Goal: Information Seeking & Learning: Check status

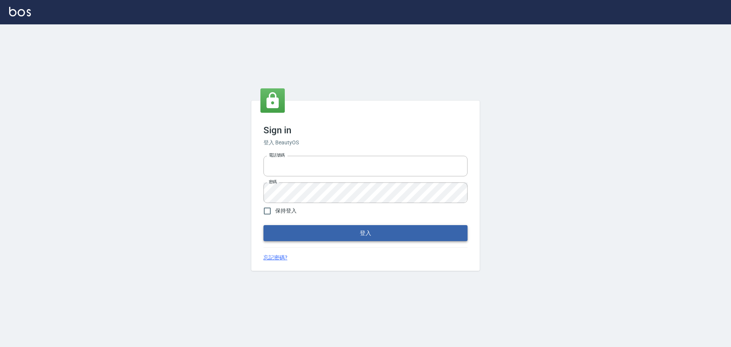
type input "9990001234567"
click at [375, 239] on button "登入" at bounding box center [365, 233] width 204 height 16
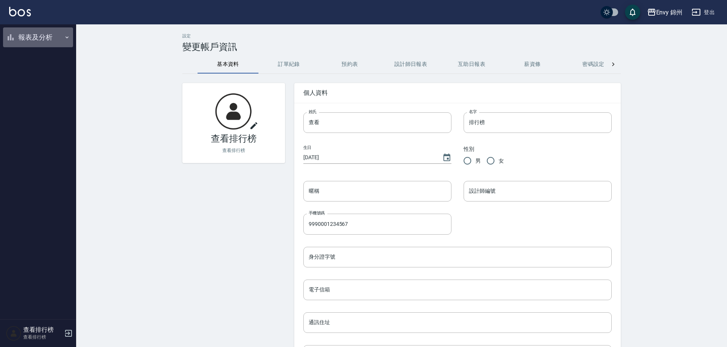
click at [33, 40] on button "報表及分析" at bounding box center [38, 37] width 70 height 20
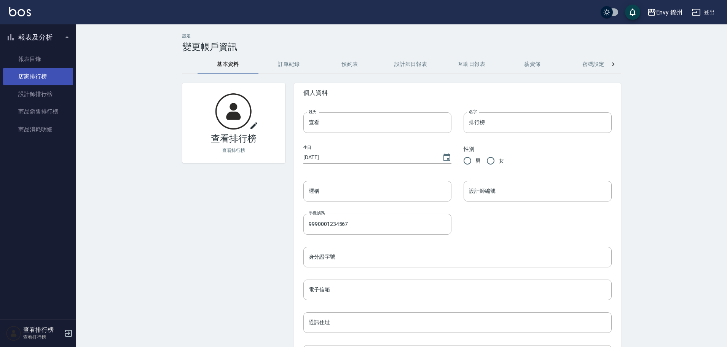
click at [34, 76] on link "店家排行榜" at bounding box center [38, 77] width 70 height 18
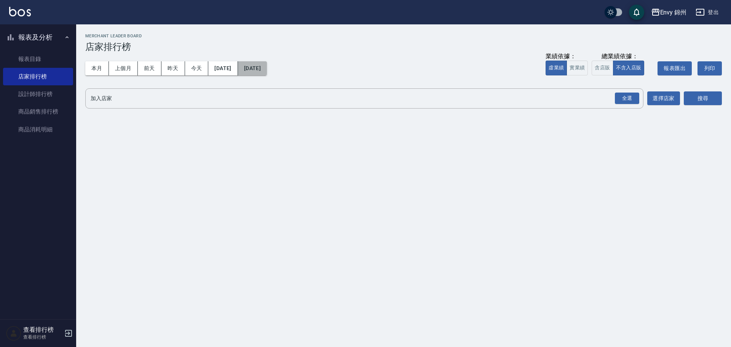
click at [267, 67] on button "[DATE]" at bounding box center [252, 68] width 29 height 14
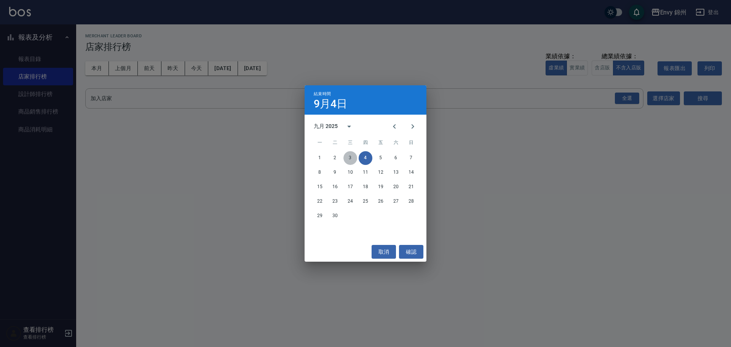
click at [352, 159] on button "3" at bounding box center [350, 158] width 14 height 14
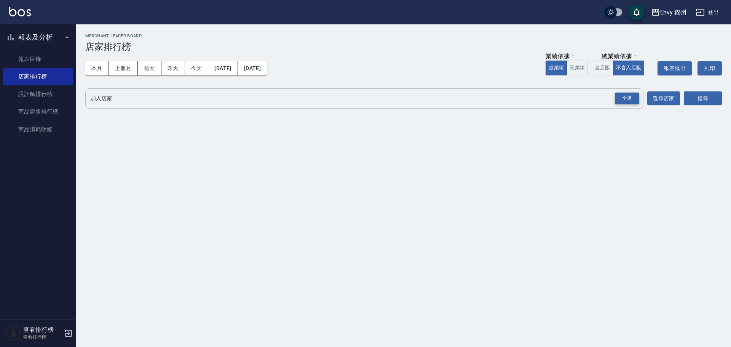
click at [625, 97] on div "全選" at bounding box center [627, 98] width 24 height 12
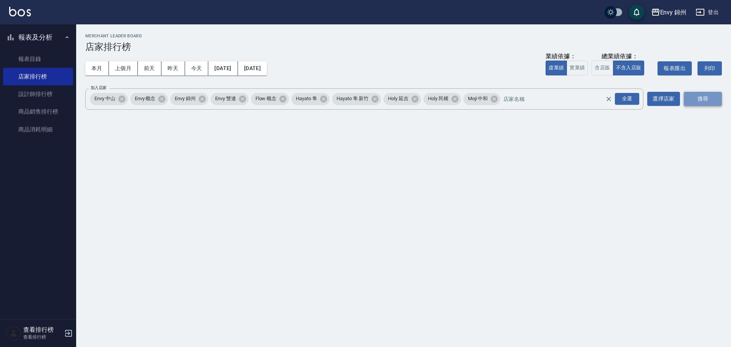
click at [709, 95] on button "搜尋" at bounding box center [702, 99] width 38 height 14
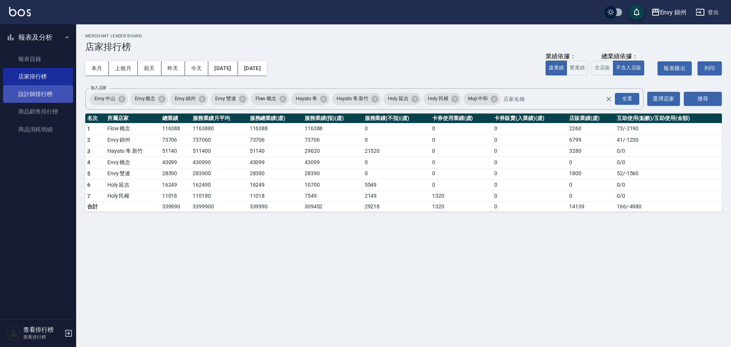
click at [33, 87] on link "設計師排行榜" at bounding box center [38, 94] width 70 height 18
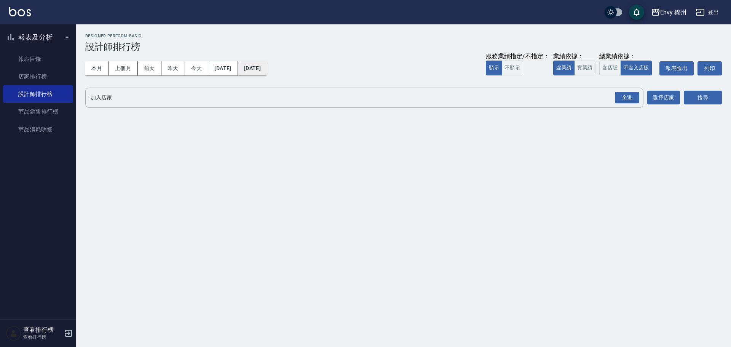
click at [267, 69] on button "[DATE]" at bounding box center [252, 68] width 29 height 14
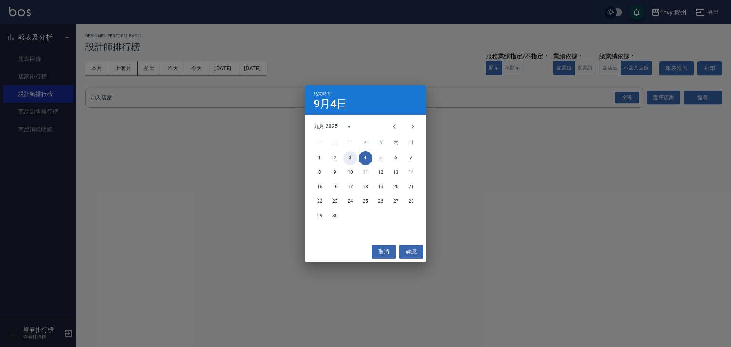
click at [354, 158] on button "3" at bounding box center [350, 158] width 14 height 14
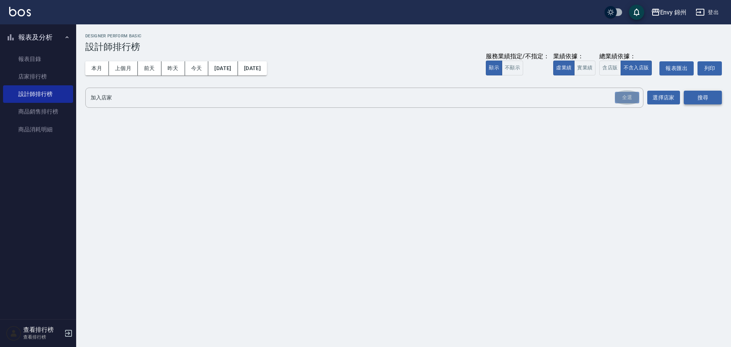
drag, startPoint x: 626, startPoint y: 99, endPoint x: 693, endPoint y: 100, distance: 67.0
click at [626, 98] on div "全選" at bounding box center [627, 98] width 24 height 12
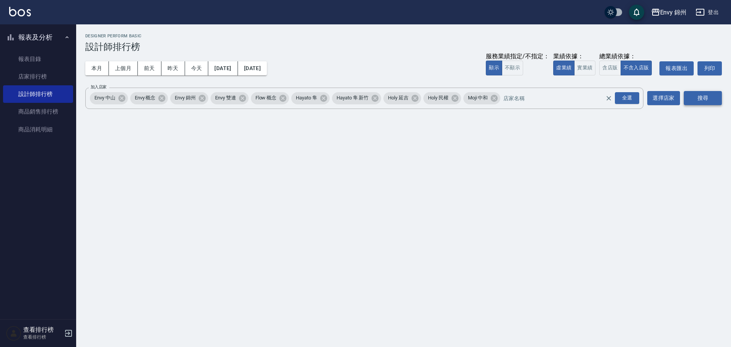
click at [696, 100] on button "搜尋" at bounding box center [702, 98] width 38 height 14
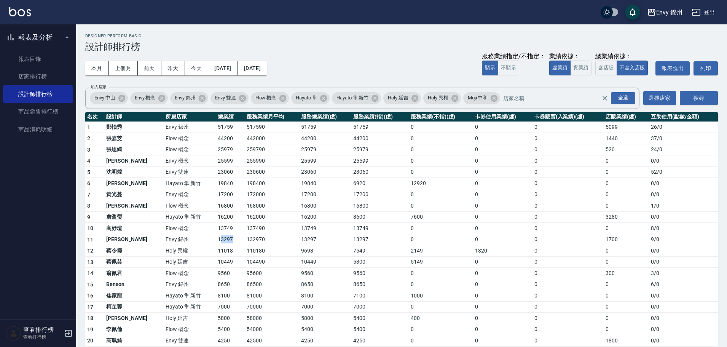
drag, startPoint x: 195, startPoint y: 239, endPoint x: 212, endPoint y: 243, distance: 17.7
click at [216, 243] on td "13297" at bounding box center [230, 239] width 29 height 11
drag, startPoint x: 183, startPoint y: 158, endPoint x: 209, endPoint y: 157, distance: 25.9
click at [209, 157] on tr "4 王文嘉 Envy 概念 25599 255990 25599 25599 0 0 0 0 0 / 0" at bounding box center [401, 160] width 632 height 11
click at [575, 249] on td "0" at bounding box center [567, 250] width 71 height 11
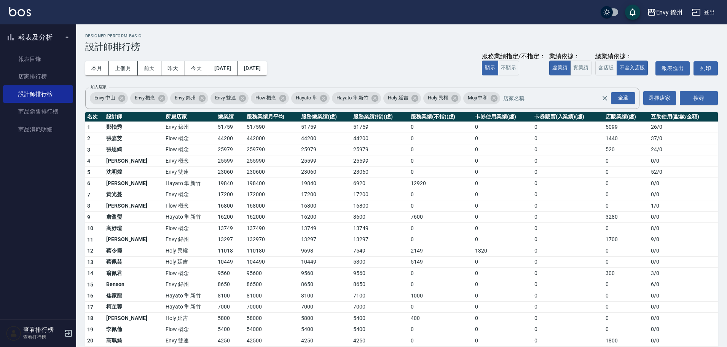
click at [476, 249] on td "1320" at bounding box center [502, 250] width 59 height 11
click at [59, 81] on link "店家排行榜" at bounding box center [38, 77] width 70 height 18
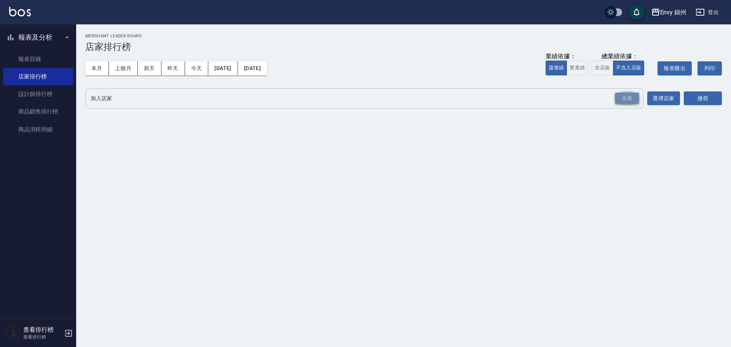
click at [619, 98] on div "全選" at bounding box center [627, 98] width 24 height 12
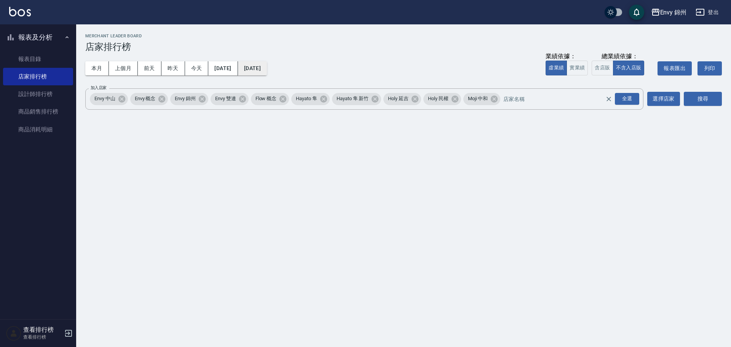
click at [267, 69] on button "[DATE]" at bounding box center [252, 68] width 29 height 14
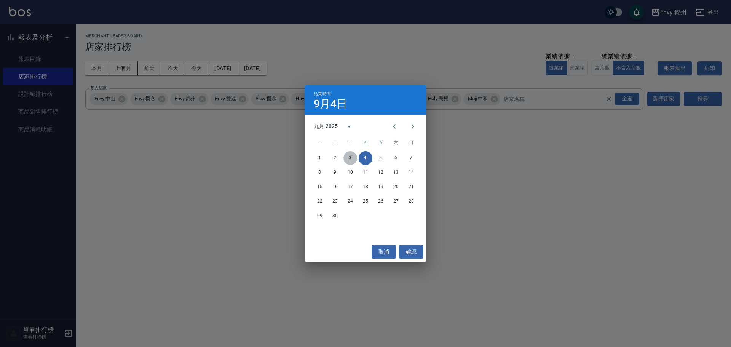
click at [350, 158] on button "3" at bounding box center [350, 158] width 14 height 14
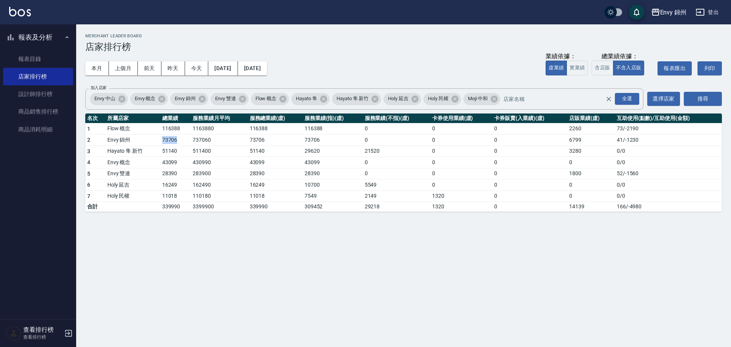
drag, startPoint x: 159, startPoint y: 144, endPoint x: 178, endPoint y: 143, distance: 19.4
click at [178, 143] on tr "2 Envy 錦州 73706 737060 73706 73706 0 0 0 6799 41 / -1230" at bounding box center [403, 139] width 636 height 11
click at [45, 97] on link "設計師排行榜" at bounding box center [38, 94] width 70 height 18
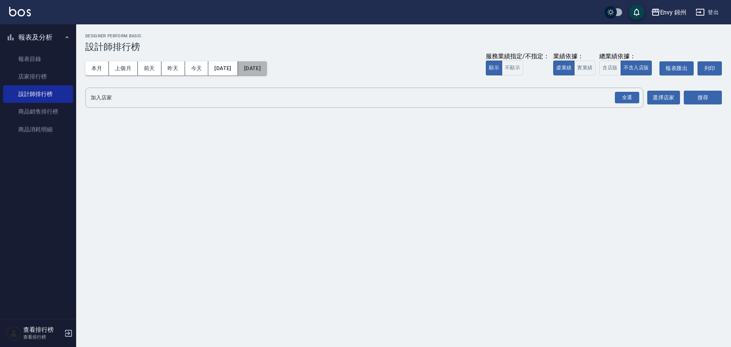
click at [267, 65] on button "[DATE]" at bounding box center [252, 68] width 29 height 14
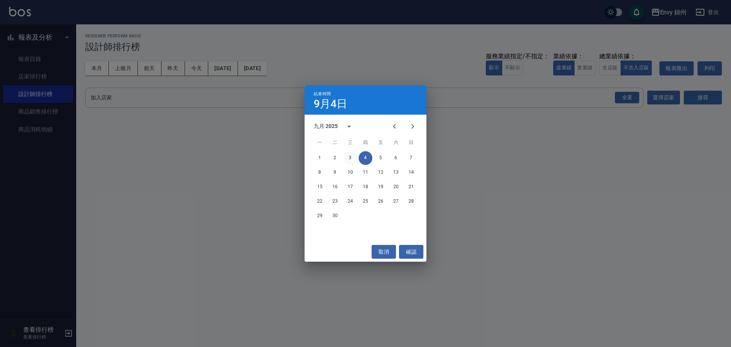
click at [350, 154] on button "3" at bounding box center [350, 158] width 14 height 14
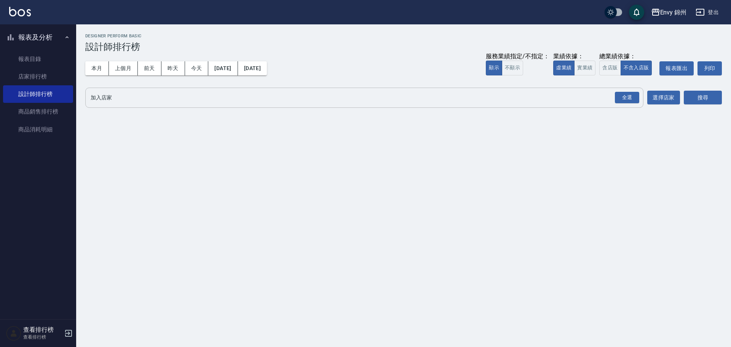
click at [628, 91] on button "全選" at bounding box center [626, 97] width 27 height 15
click at [703, 100] on button "搜尋" at bounding box center [702, 98] width 38 height 14
click at [634, 101] on div "全選" at bounding box center [627, 98] width 24 height 12
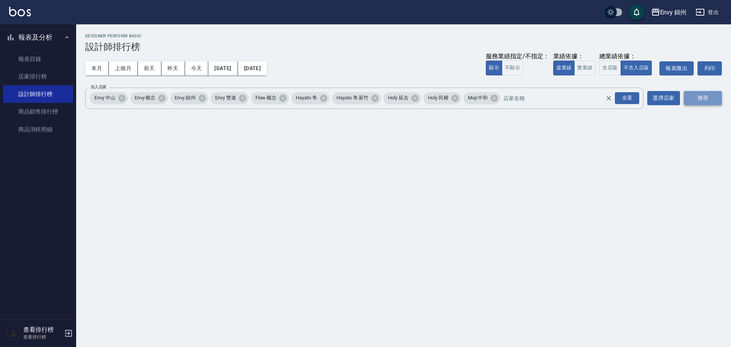
click at [703, 101] on button "搜尋" at bounding box center [702, 98] width 38 height 14
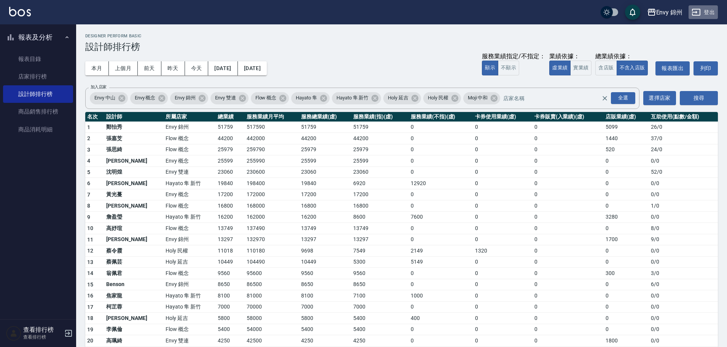
click at [712, 10] on button "登出" at bounding box center [702, 12] width 29 height 14
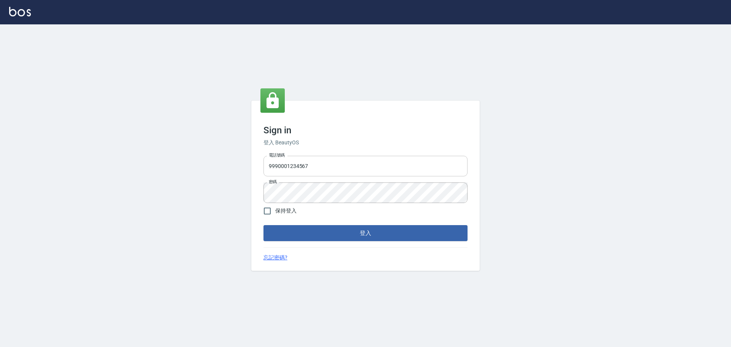
click at [347, 164] on input "9990001234567" at bounding box center [365, 166] width 204 height 21
type input "25153595"
click at [384, 229] on button "登入" at bounding box center [365, 233] width 204 height 16
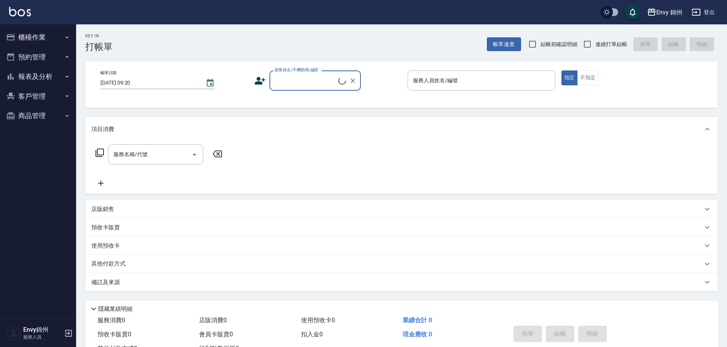
click at [40, 42] on button "櫃檯作業" at bounding box center [38, 37] width 70 height 20
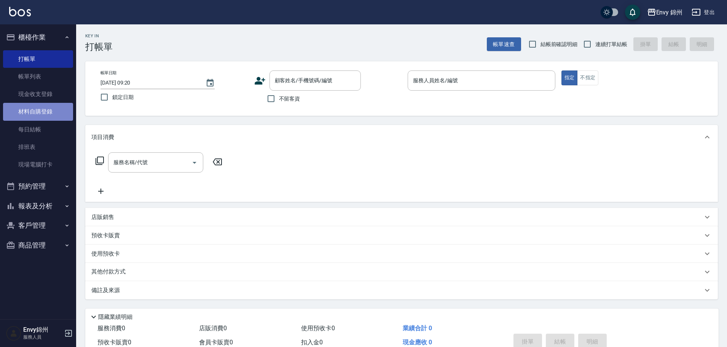
click at [48, 117] on link "材料自購登錄" at bounding box center [38, 112] width 70 height 18
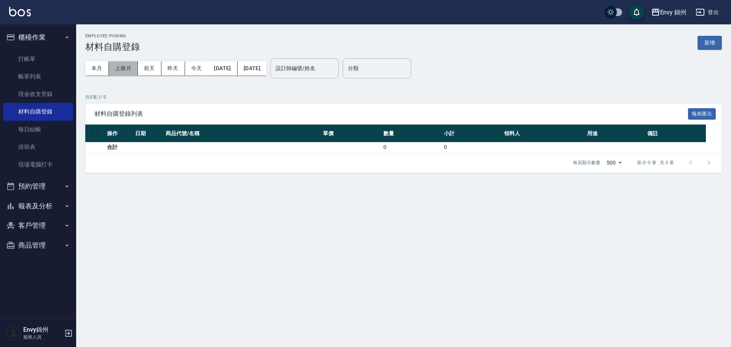
click at [127, 71] on button "上個月" at bounding box center [123, 68] width 29 height 14
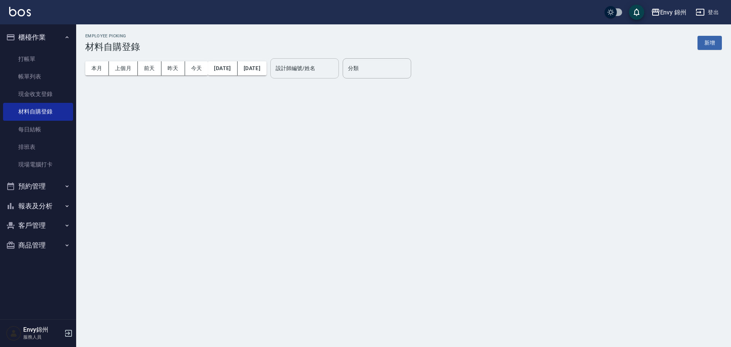
click at [319, 65] on div "設計師編號/姓名 設計師編號/姓名" at bounding box center [304, 68] width 68 height 20
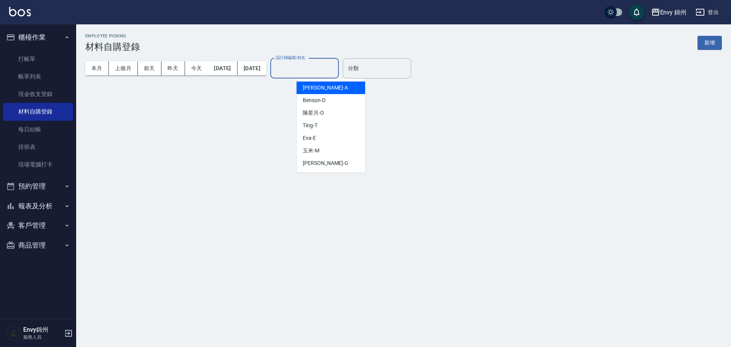
click at [325, 86] on div "Annie -A" at bounding box center [330, 87] width 68 height 13
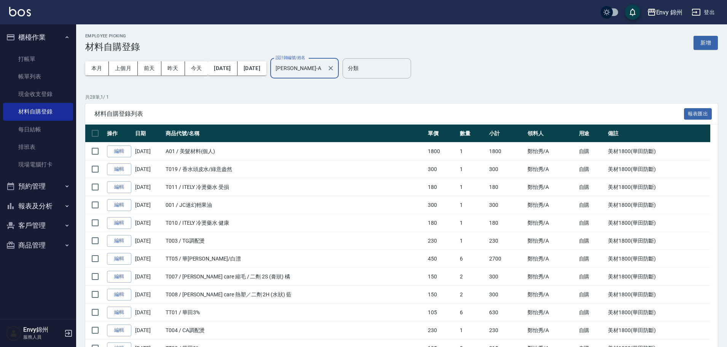
click at [324, 70] on input "Annie-A" at bounding box center [299, 68] width 50 height 13
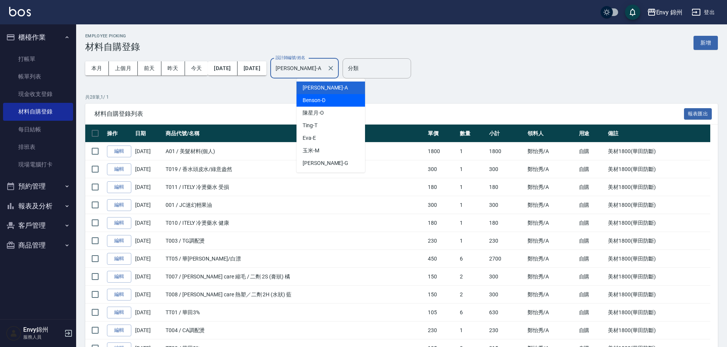
click at [339, 100] on div "Benson -D" at bounding box center [330, 100] width 68 height 13
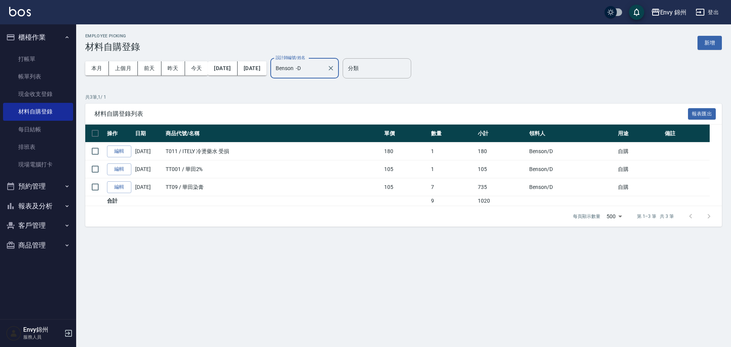
click at [324, 71] on input "Benson -D" at bounding box center [299, 68] width 50 height 13
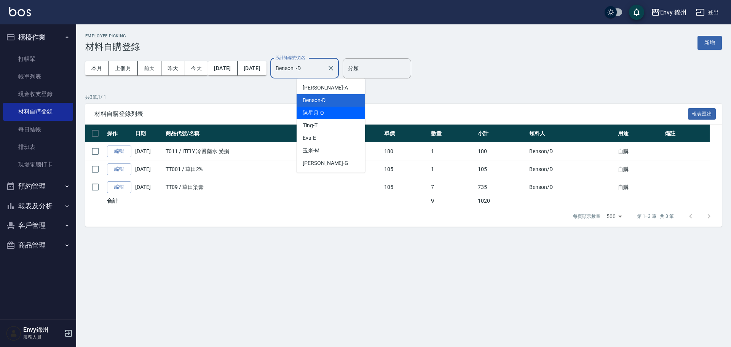
click at [325, 115] on div "陳星月 -O" at bounding box center [330, 113] width 68 height 13
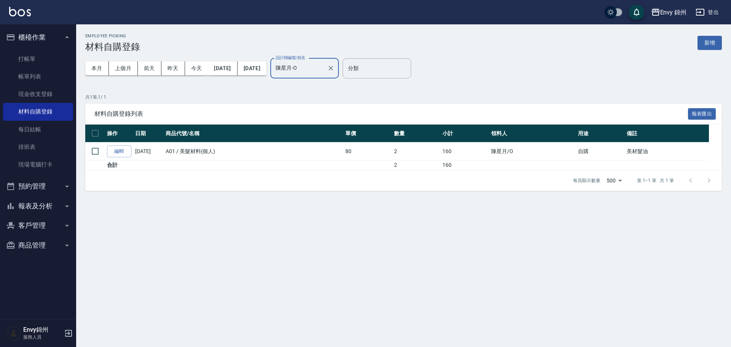
click at [320, 61] on div "設計師編號/姓名 陳星月-O 設計師編號/姓名" at bounding box center [304, 68] width 68 height 20
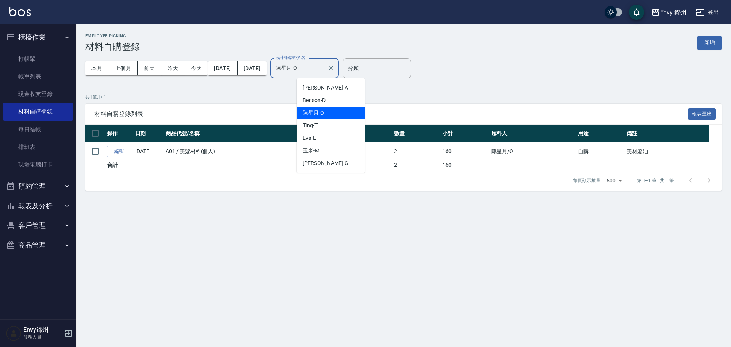
click at [323, 66] on input "陳星月-O" at bounding box center [299, 68] width 50 height 13
click at [320, 130] on div "Ting -T" at bounding box center [330, 125] width 68 height 13
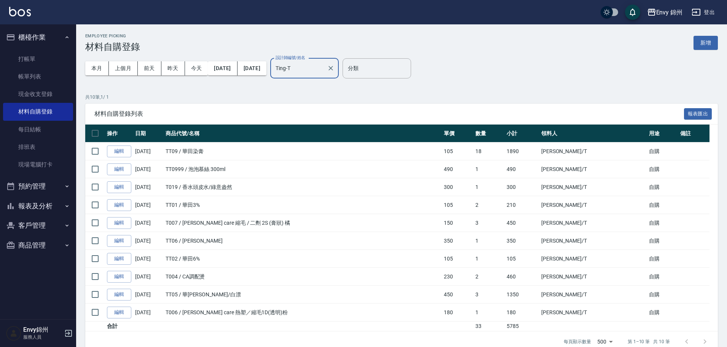
scroll to position [14, 0]
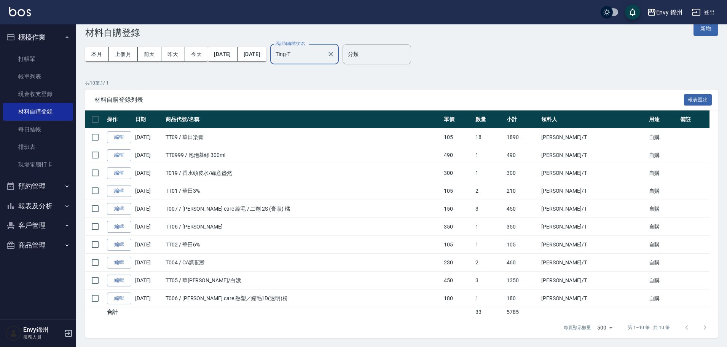
click at [319, 51] on input "Ting-T" at bounding box center [299, 54] width 50 height 13
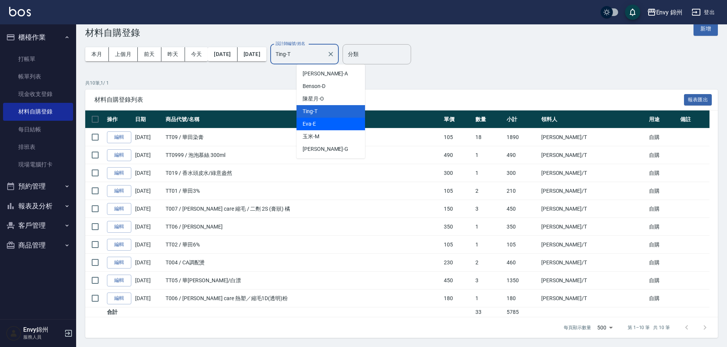
click at [341, 127] on div "Eva -E" at bounding box center [330, 124] width 68 height 13
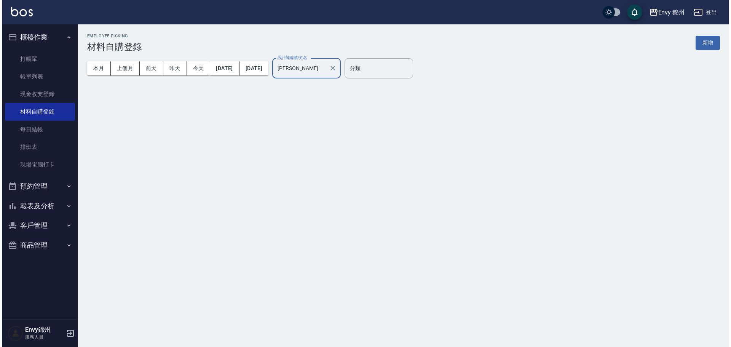
scroll to position [0, 0]
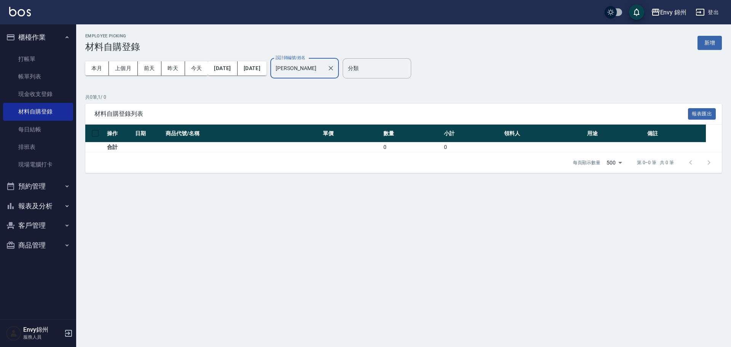
click at [324, 67] on input "Eva-E" at bounding box center [299, 68] width 50 height 13
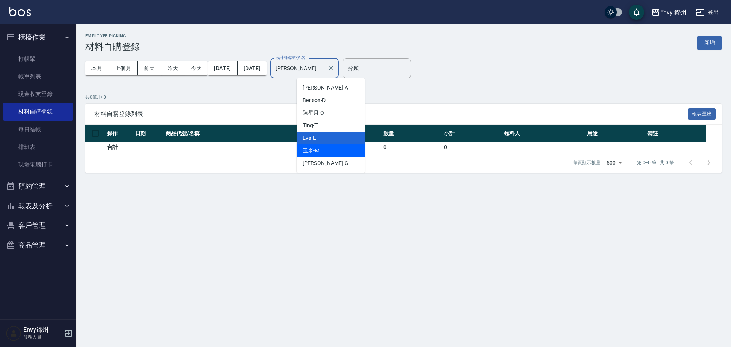
click at [330, 146] on div "玉米 -M" at bounding box center [330, 150] width 68 height 13
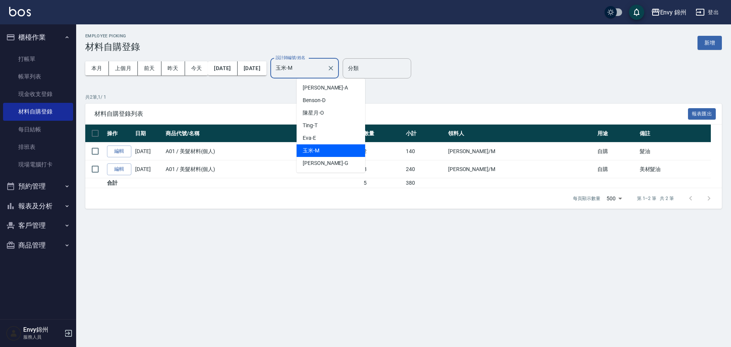
click at [315, 66] on input "玉米-M" at bounding box center [299, 68] width 50 height 13
click at [313, 159] on span "杉杉 -G" at bounding box center [326, 163] width 46 height 8
type input "杉杉-G"
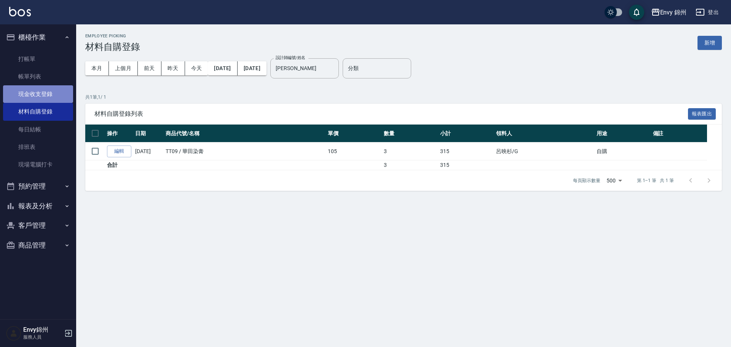
click at [37, 91] on link "現金收支登錄" at bounding box center [38, 94] width 70 height 18
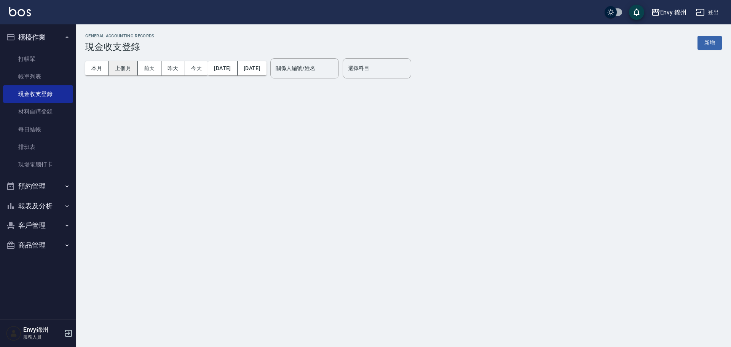
click at [123, 66] on button "上個月" at bounding box center [123, 68] width 29 height 14
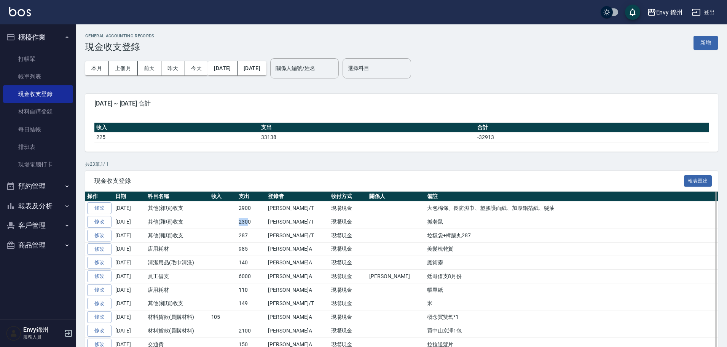
drag, startPoint x: 234, startPoint y: 223, endPoint x: 249, endPoint y: 225, distance: 15.3
click at [249, 225] on tr "修改 2025-08-29 其他(雜項)收支 2300 潘昀廷/T 現場現金 抓老鼠" at bounding box center [401, 222] width 632 height 14
drag, startPoint x: 236, startPoint y: 278, endPoint x: 252, endPoint y: 280, distance: 15.4
click at [253, 277] on tr "修改 2025-08-23 員工借支 6000 鄭怡秀/A 現場現金 潘昀廷 廷哥借支8月份" at bounding box center [401, 276] width 632 height 14
click at [705, 10] on button "登出" at bounding box center [702, 12] width 29 height 14
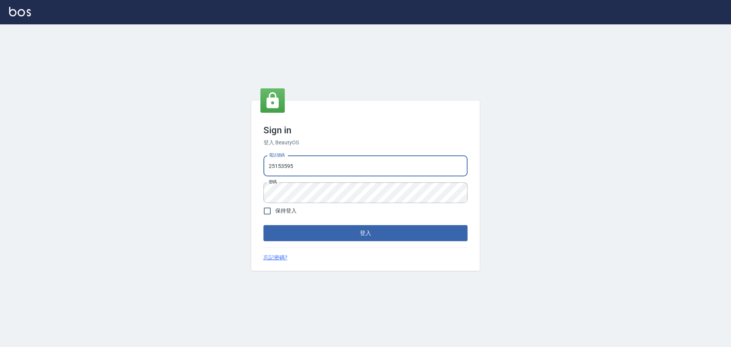
click at [234, 184] on div "Sign in 登入 BeautyOS 電話號碼 [PHONE_NUMBER] 電話號碼 密碼 密碼 保持登入 登入 忘記密碼?" at bounding box center [365, 185] width 731 height 322
type input "0926144732"
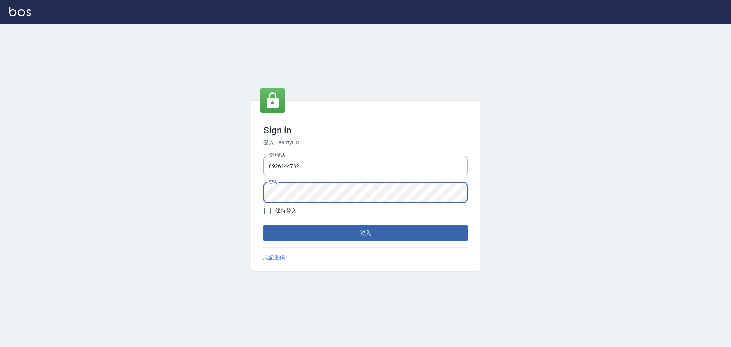
click at [213, 186] on div "Sign in 登入 BeautyOS 電話號碼 0926144732 電話號碼 密碼 密碼 保持登入 登入 忘記密碼?" at bounding box center [365, 185] width 731 height 322
click at [263, 225] on button "登入" at bounding box center [365, 233] width 204 height 16
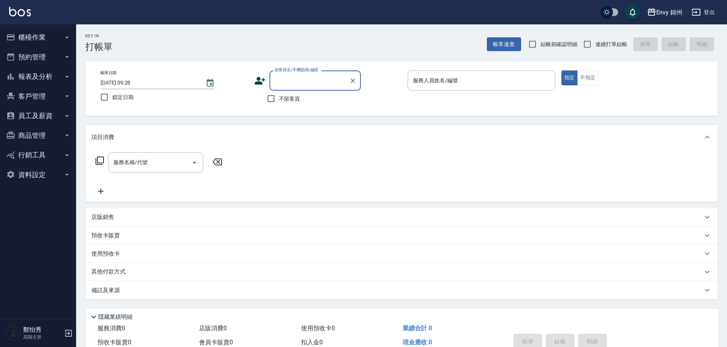
click at [29, 76] on button "報表及分析" at bounding box center [38, 77] width 70 height 20
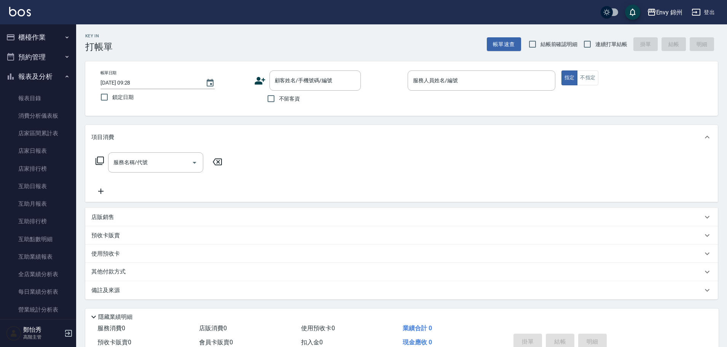
click at [30, 32] on button "櫃檯作業" at bounding box center [38, 37] width 70 height 20
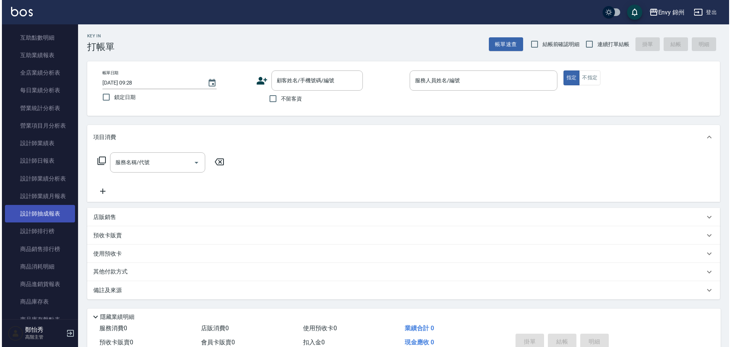
scroll to position [342, 0]
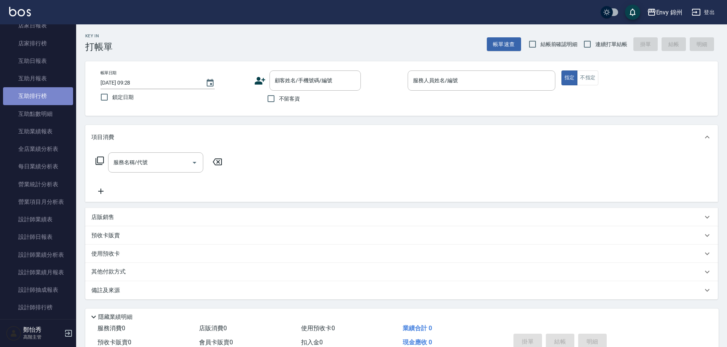
click at [40, 95] on link "互助排行榜" at bounding box center [38, 96] width 70 height 18
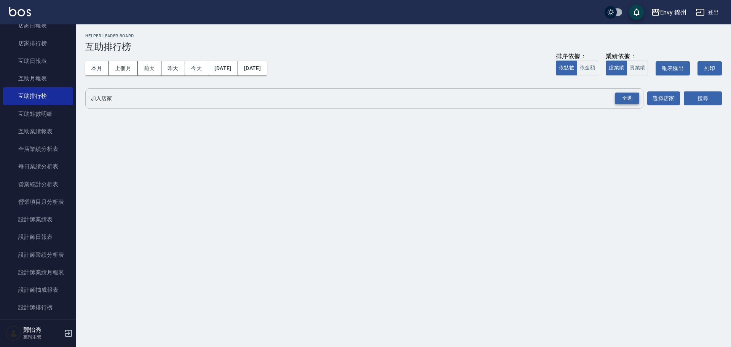
click at [615, 96] on div "全選" at bounding box center [627, 98] width 24 height 12
click at [692, 105] on button "搜尋" at bounding box center [702, 99] width 38 height 14
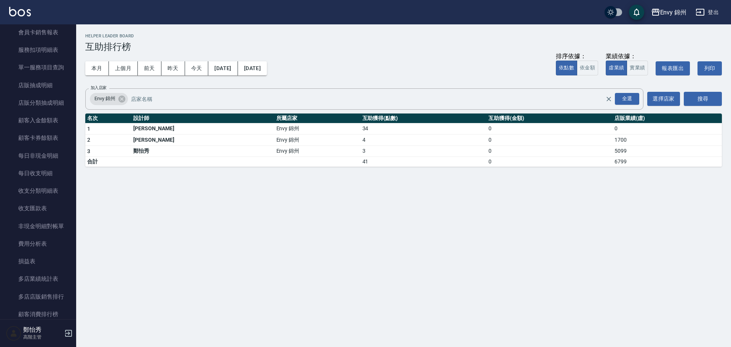
scroll to position [855, 0]
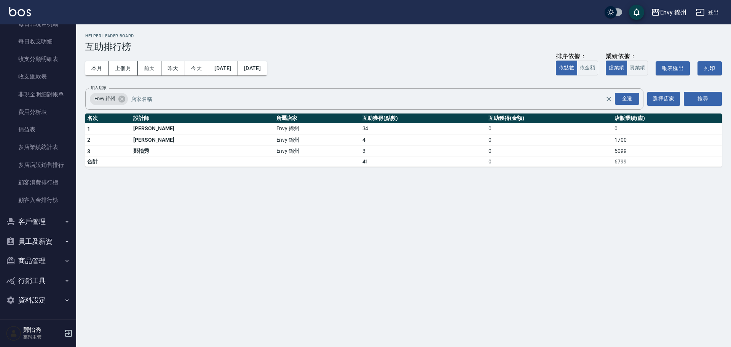
click at [27, 241] on button "員工及薪資" at bounding box center [38, 241] width 70 height 20
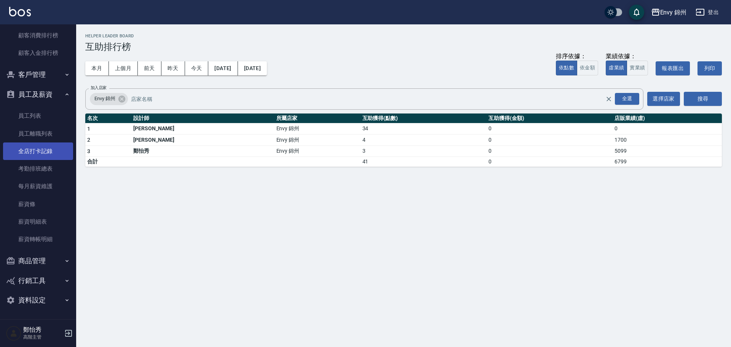
click at [38, 153] on link "全店打卡記錄" at bounding box center [38, 151] width 70 height 18
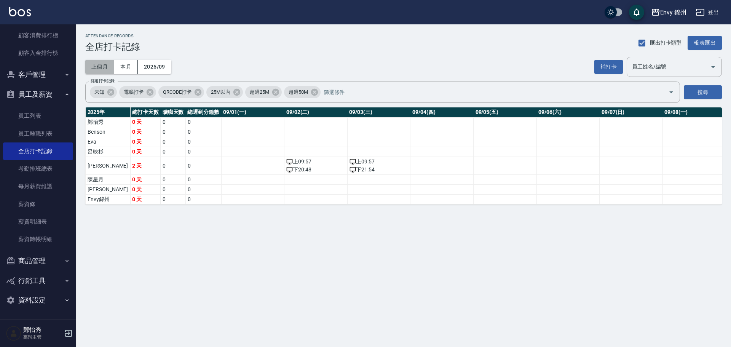
click at [104, 68] on button "上個月" at bounding box center [99, 67] width 29 height 14
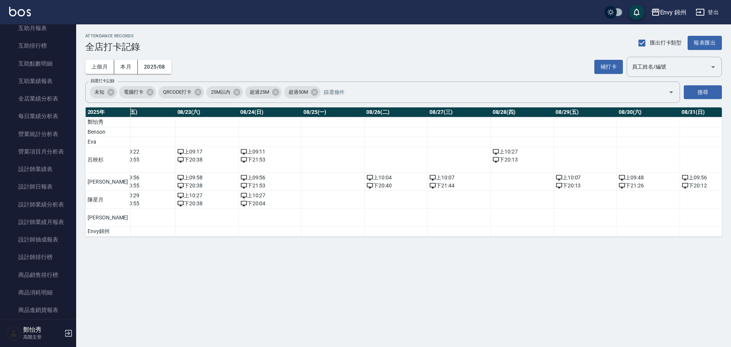
scroll to position [241, 0]
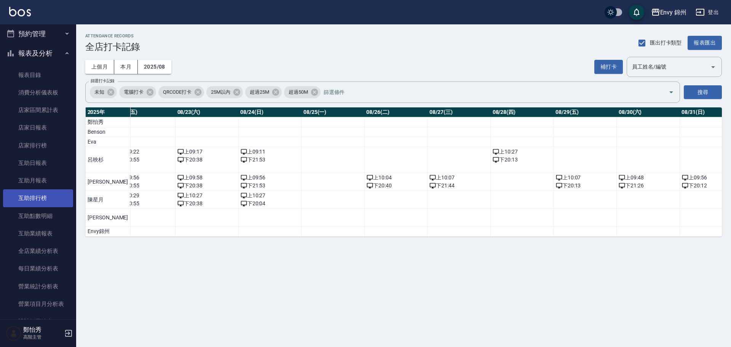
drag, startPoint x: 37, startPoint y: 205, endPoint x: 44, endPoint y: 191, distance: 15.5
click at [37, 205] on link "互助排行榜" at bounding box center [38, 198] width 70 height 18
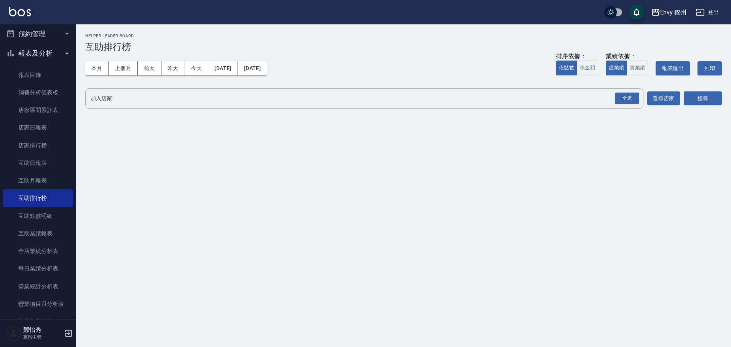
click at [713, 9] on button "登出" at bounding box center [706, 12] width 29 height 14
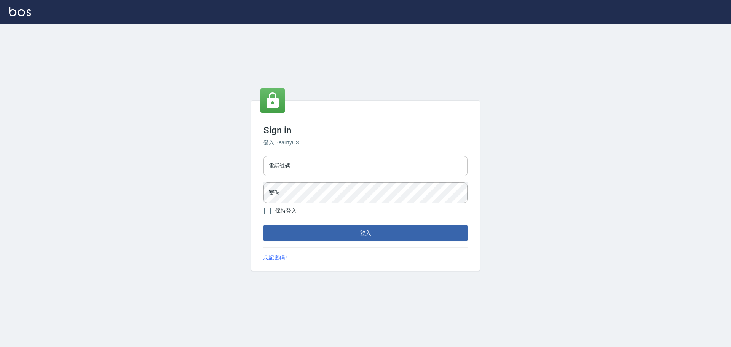
type input "25153595"
click at [365, 175] on input "25153595" at bounding box center [365, 166] width 204 height 21
type input "9990001234567"
click at [364, 233] on button "登入" at bounding box center [365, 233] width 204 height 16
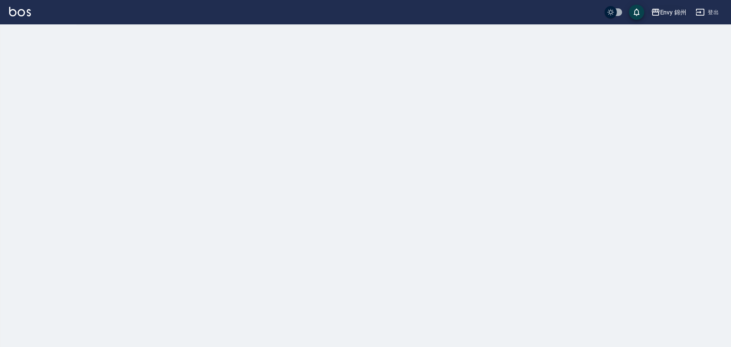
click at [675, 11] on div "Envy 錦州" at bounding box center [673, 13] width 27 height 10
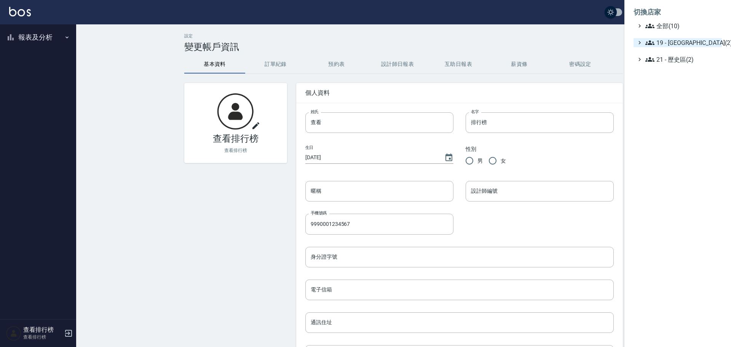
click at [676, 45] on span "19 - 新城區(2)" at bounding box center [681, 42] width 73 height 9
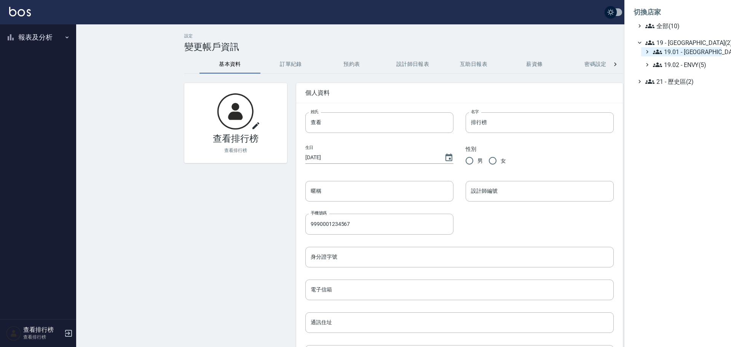
click at [676, 52] on span "19.01 - 新城區 (3)" at bounding box center [686, 51] width 66 height 9
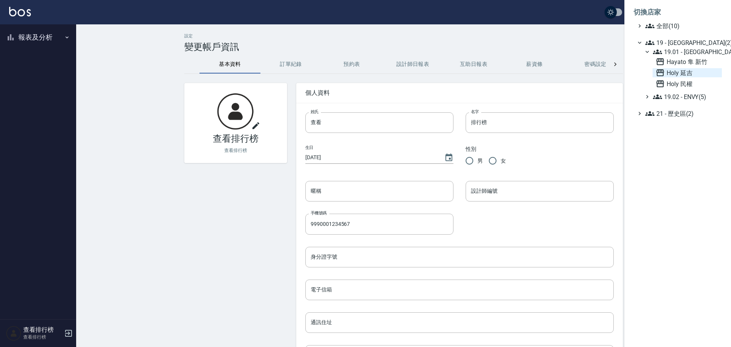
click at [684, 75] on span "Holy 延吉" at bounding box center [686, 72] width 63 height 9
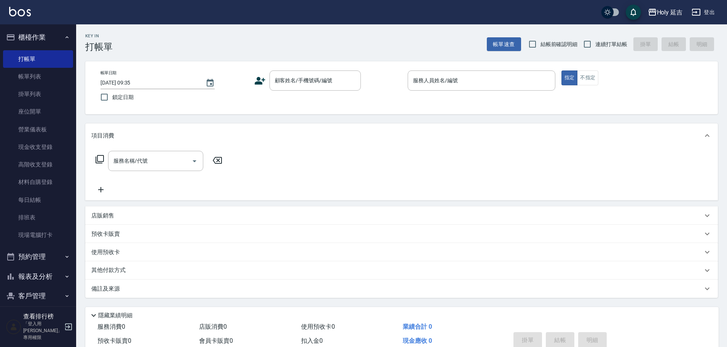
scroll to position [61, 0]
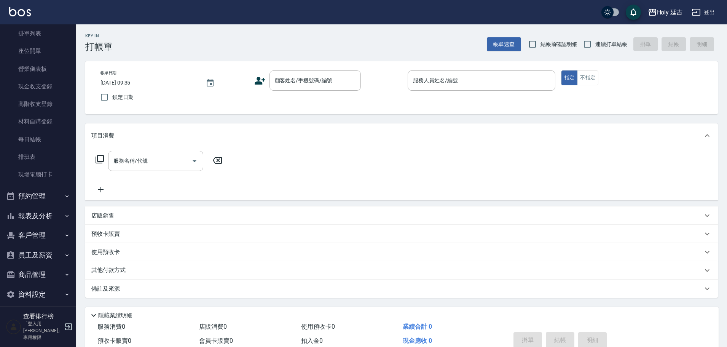
click at [37, 214] on button "報表及分析" at bounding box center [38, 216] width 70 height 20
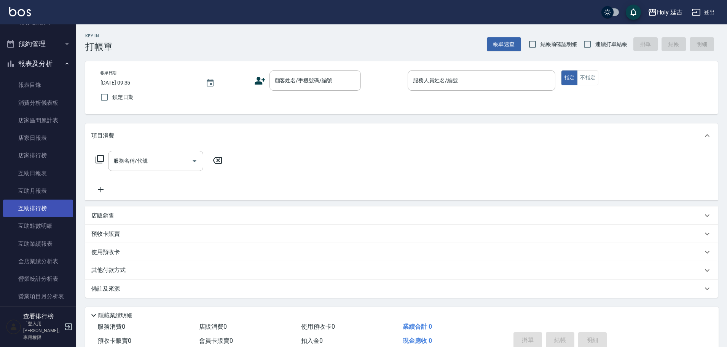
click at [44, 208] on link "互助排行榜" at bounding box center [38, 208] width 70 height 18
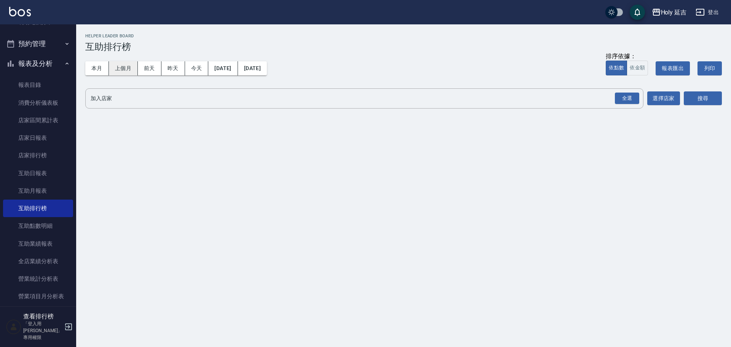
click at [118, 64] on button "上個月" at bounding box center [123, 68] width 29 height 14
click at [622, 96] on div "全選" at bounding box center [627, 98] width 24 height 12
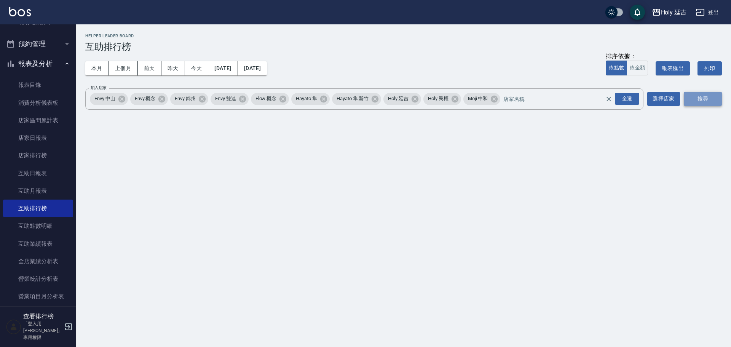
click at [698, 97] on button "搜尋" at bounding box center [702, 99] width 38 height 14
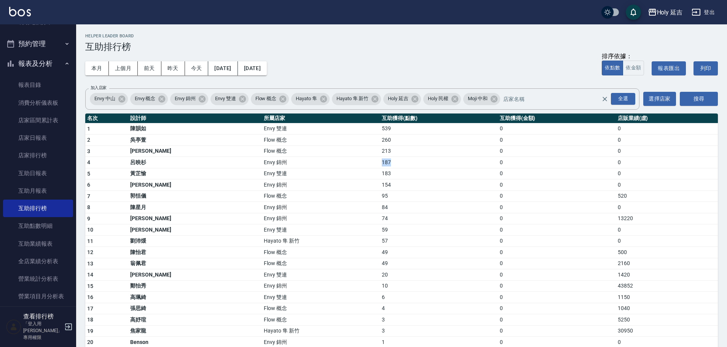
click at [380, 163] on td "187" at bounding box center [439, 162] width 118 height 11
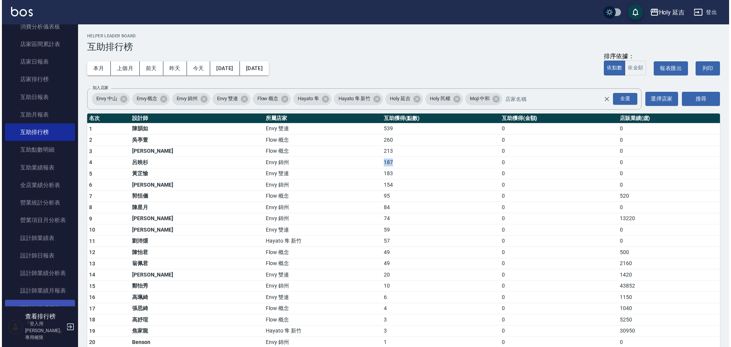
scroll to position [327, 0]
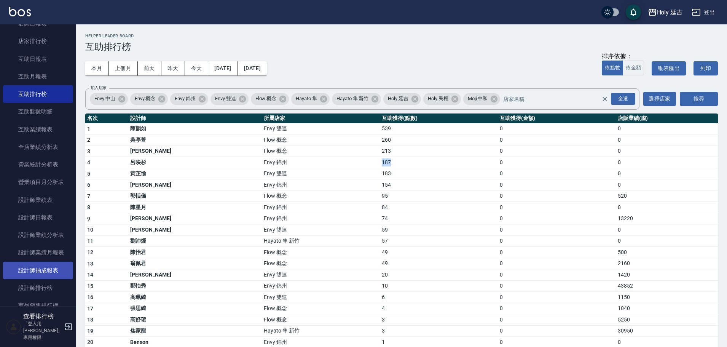
drag, startPoint x: 28, startPoint y: 285, endPoint x: 36, endPoint y: 271, distance: 16.2
click at [28, 285] on link "設計師排行榜" at bounding box center [38, 288] width 70 height 18
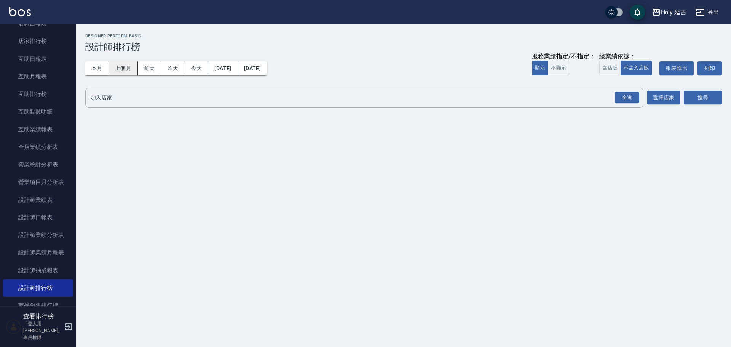
click at [118, 67] on button "上個月" at bounding box center [123, 68] width 29 height 14
click at [617, 95] on div "全選" at bounding box center [627, 98] width 24 height 12
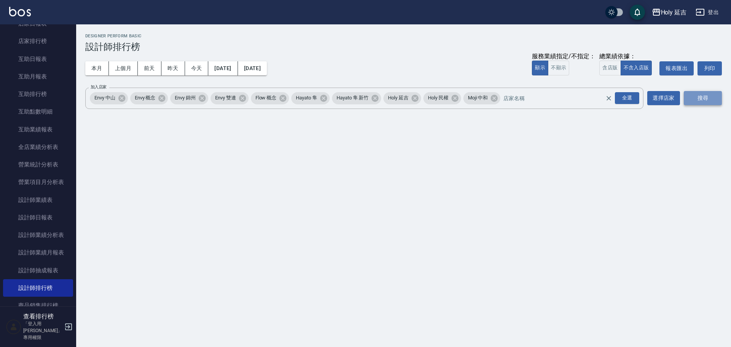
click at [714, 103] on button "搜尋" at bounding box center [702, 98] width 38 height 14
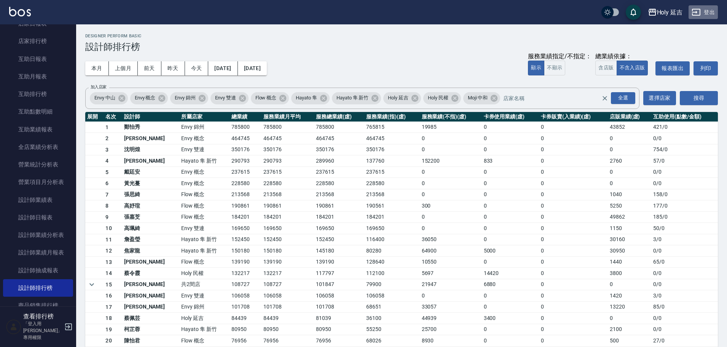
click at [704, 12] on button "登出" at bounding box center [702, 12] width 29 height 14
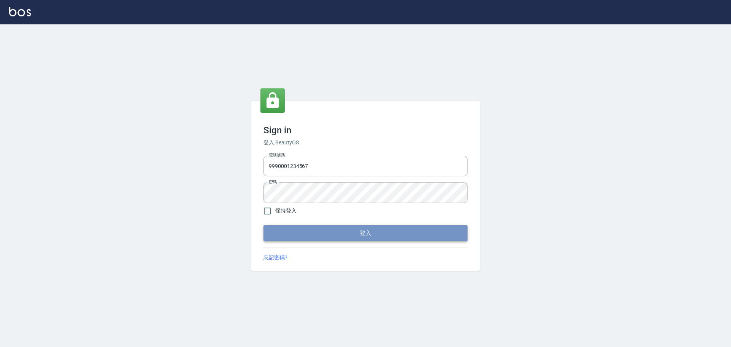
click at [404, 226] on button "登入" at bounding box center [365, 233] width 204 height 16
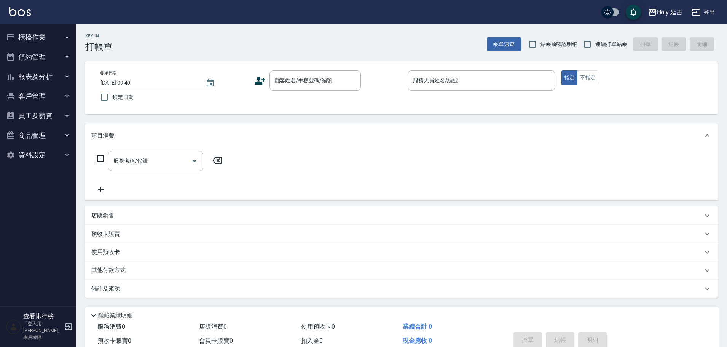
click at [687, 2] on div "Holy 延吉 登出" at bounding box center [363, 12] width 727 height 24
click at [668, 9] on div "Holy 延吉" at bounding box center [670, 13] width 26 height 10
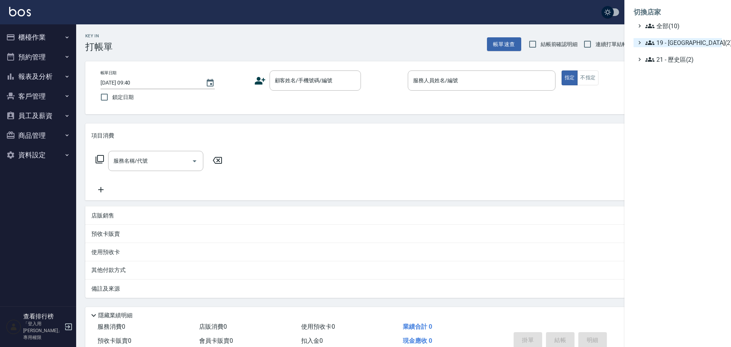
click at [665, 42] on span "19 - [GEOGRAPHIC_DATA](2)" at bounding box center [681, 42] width 73 height 9
click at [677, 64] on span "19.02 - ENVY(5)" at bounding box center [686, 64] width 66 height 9
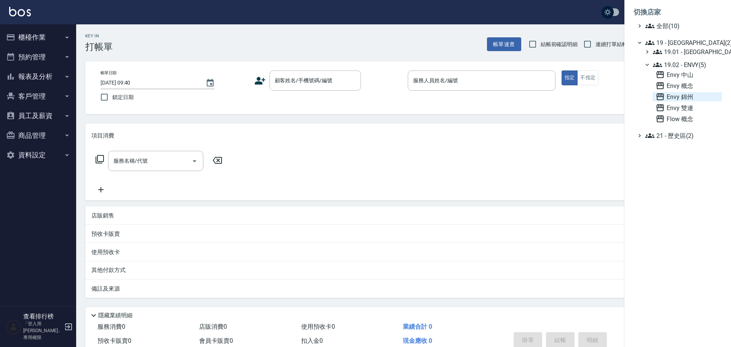
click at [677, 98] on span "Envy 錦州" at bounding box center [686, 96] width 63 height 9
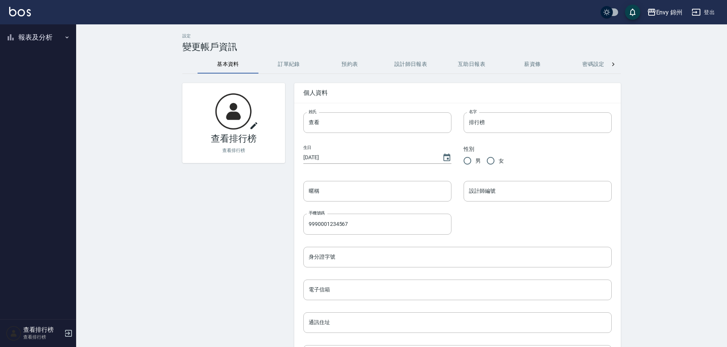
click at [35, 46] on button "報表及分析" at bounding box center [38, 37] width 70 height 20
click at [40, 99] on link "設計師排行榜" at bounding box center [38, 94] width 70 height 18
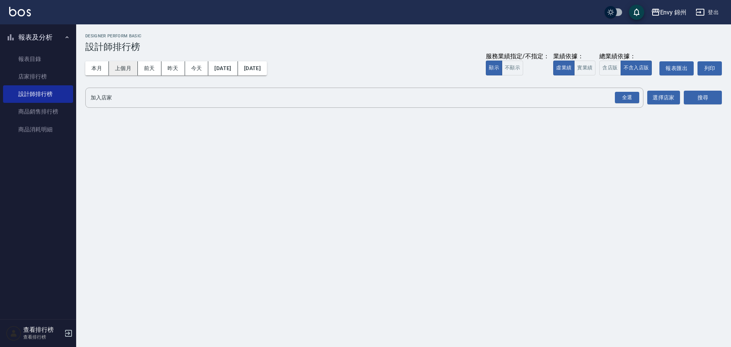
click at [124, 64] on button "上個月" at bounding box center [123, 68] width 29 height 14
click at [629, 102] on div "全選" at bounding box center [627, 98] width 24 height 12
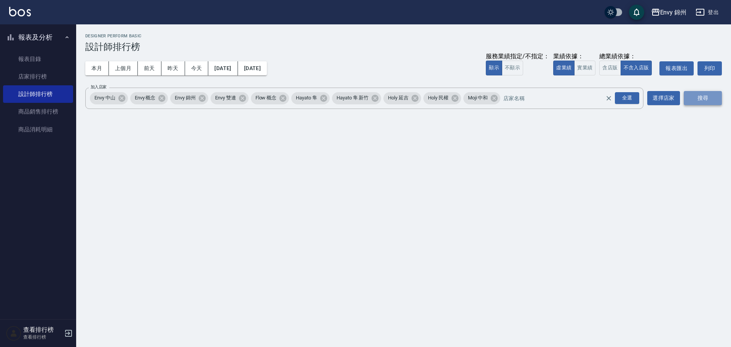
click at [706, 95] on button "搜尋" at bounding box center [702, 98] width 38 height 14
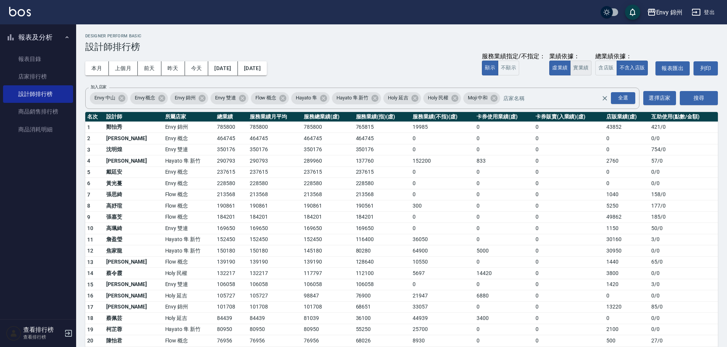
click at [583, 72] on button "實業績" at bounding box center [580, 68] width 21 height 15
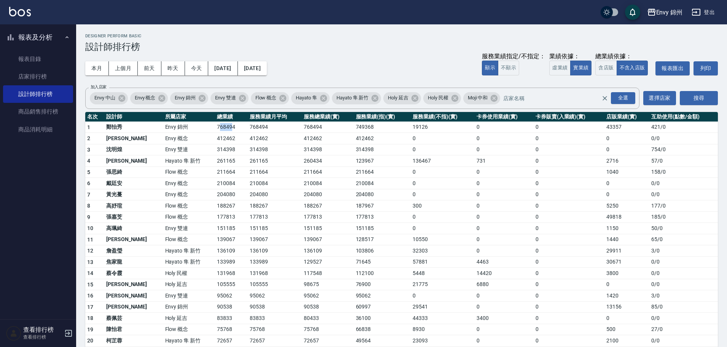
drag, startPoint x: 194, startPoint y: 126, endPoint x: 207, endPoint y: 129, distance: 13.4
click at [215, 129] on td "768494" at bounding box center [231, 126] width 33 height 11
click at [263, 272] on td "131968" at bounding box center [275, 273] width 54 height 11
drag, startPoint x: 183, startPoint y: 306, endPoint x: 215, endPoint y: 311, distance: 32.8
click at [215, 311] on tr "17 潘昀廷 Envy 錦州 90538 90538 90538 60997 29541 0 0 13156 85 / 0" at bounding box center [401, 306] width 632 height 11
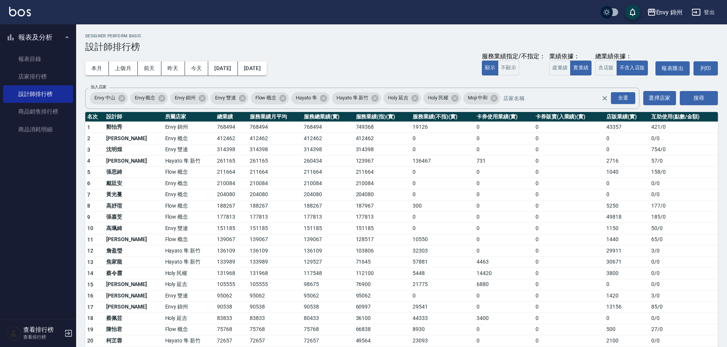
click at [394, 276] on td "112100" at bounding box center [382, 273] width 57 height 11
click at [35, 69] on link "店家排行榜" at bounding box center [38, 77] width 70 height 18
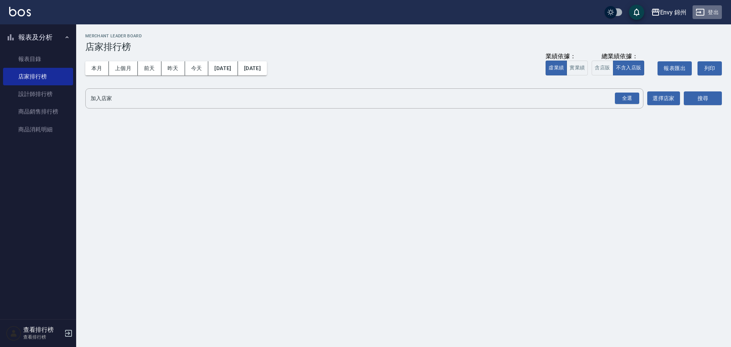
click at [710, 10] on button "登出" at bounding box center [706, 12] width 29 height 14
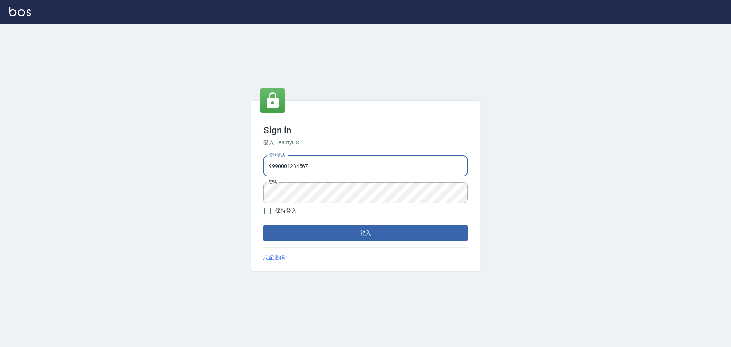
click at [327, 164] on input "9990001234567" at bounding box center [365, 166] width 204 height 21
type input "25153595"
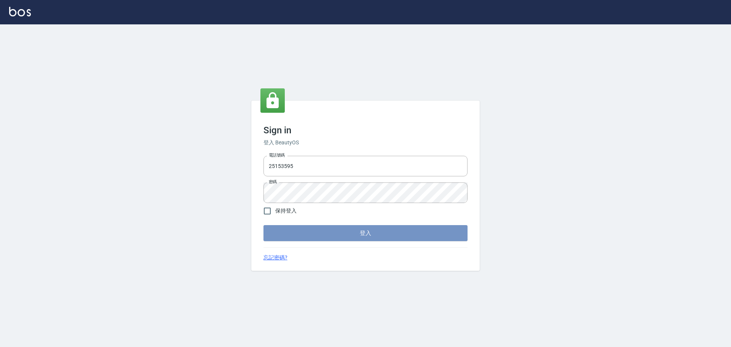
click at [373, 236] on button "登入" at bounding box center [365, 233] width 204 height 16
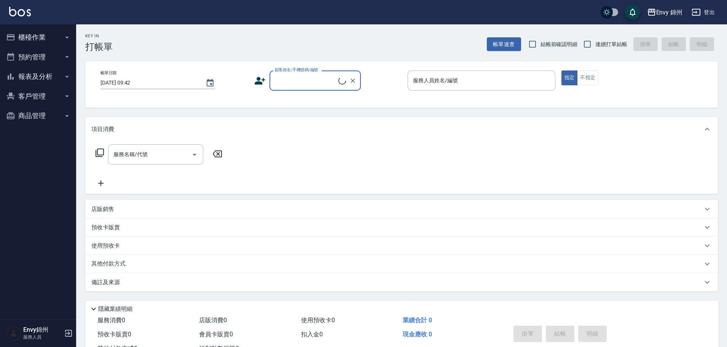
click at [37, 74] on button "報表及分析" at bounding box center [38, 77] width 70 height 20
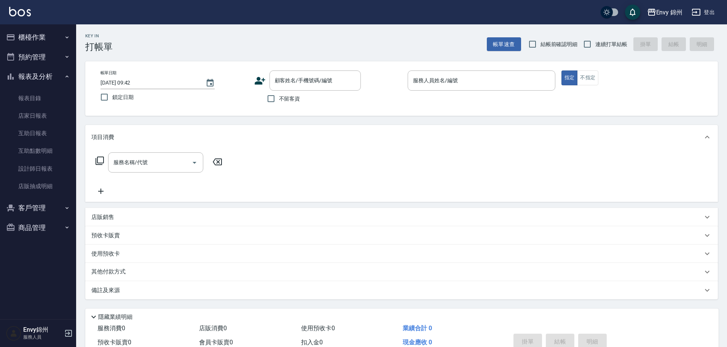
click at [32, 32] on button "櫃檯作業" at bounding box center [38, 37] width 70 height 20
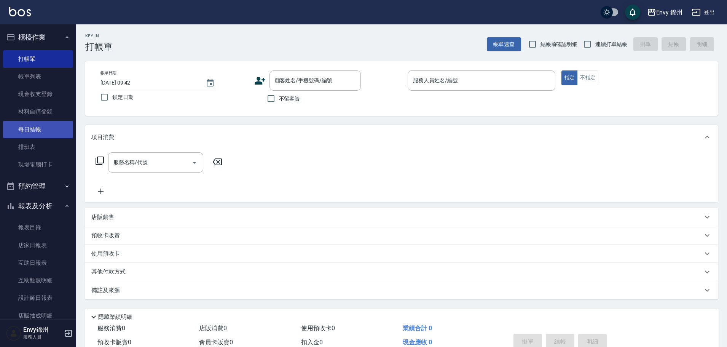
click at [44, 132] on link "每日結帳" at bounding box center [38, 130] width 70 height 18
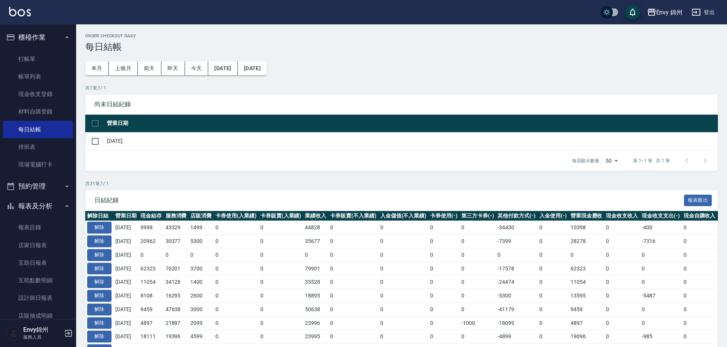
click at [231, 68] on button "[DATE]" at bounding box center [222, 68] width 29 height 14
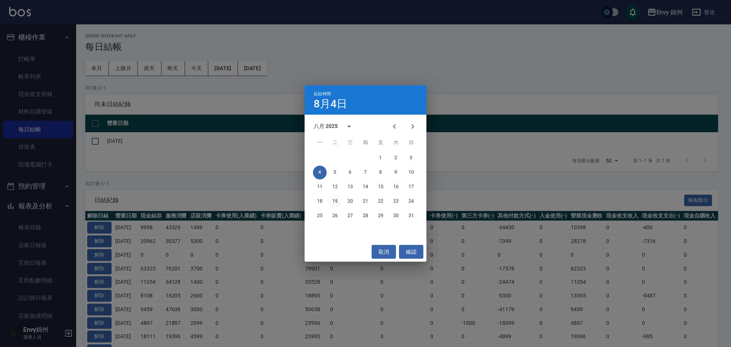
click at [330, 202] on button "19" at bounding box center [335, 201] width 14 height 14
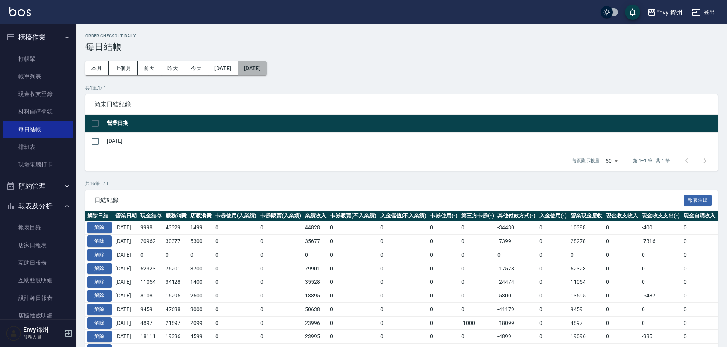
click at [267, 70] on button "[DATE]" at bounding box center [252, 68] width 29 height 14
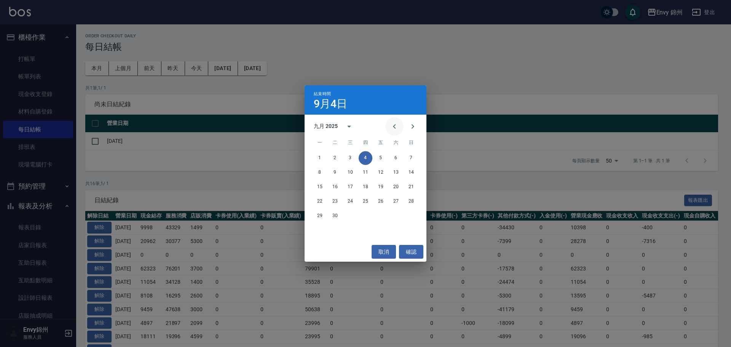
click at [392, 127] on icon "Previous month" at bounding box center [394, 126] width 9 height 9
click at [413, 215] on button "31" at bounding box center [411, 216] width 14 height 14
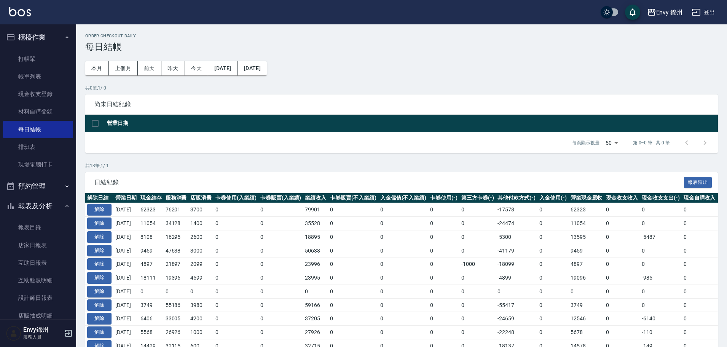
scroll to position [76, 0]
